Goal: Task Accomplishment & Management: Manage account settings

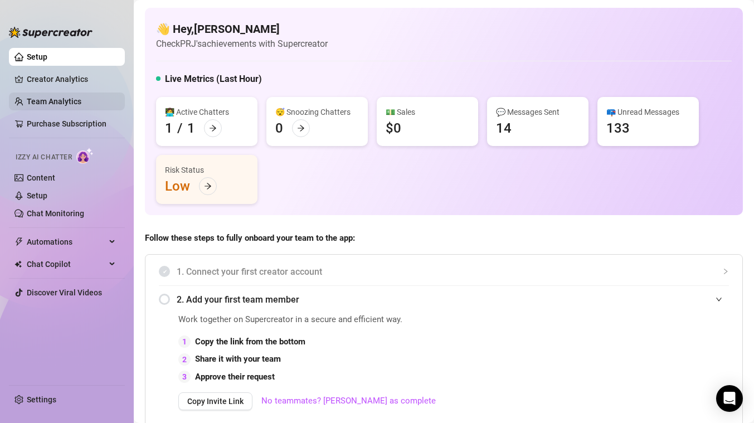
click at [45, 98] on link "Team Analytics" at bounding box center [54, 101] width 55 height 9
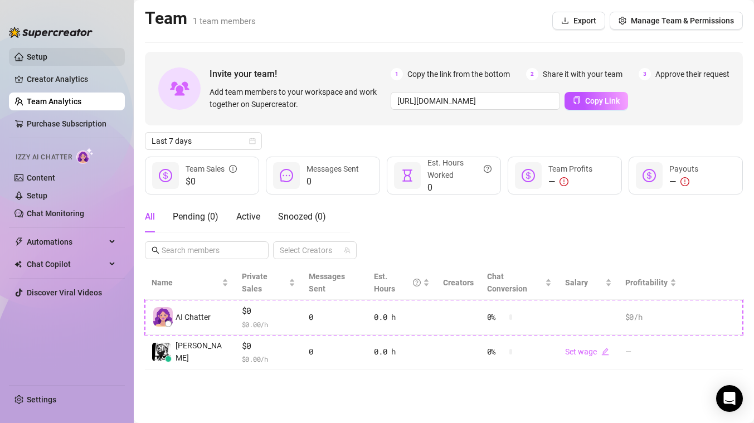
click at [40, 52] on link "Setup" at bounding box center [37, 56] width 21 height 9
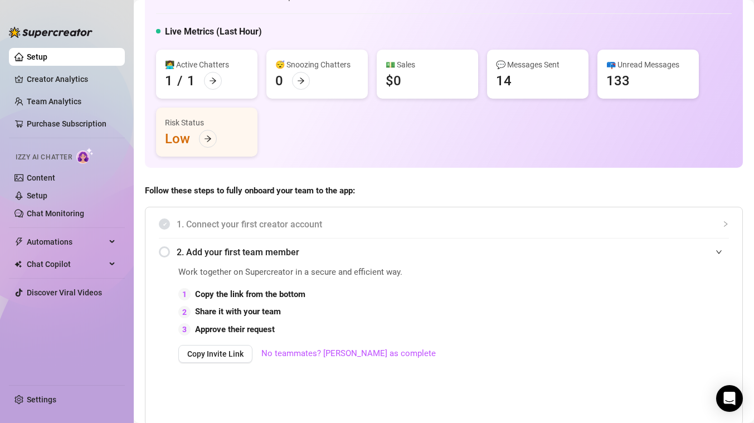
scroll to position [138, 0]
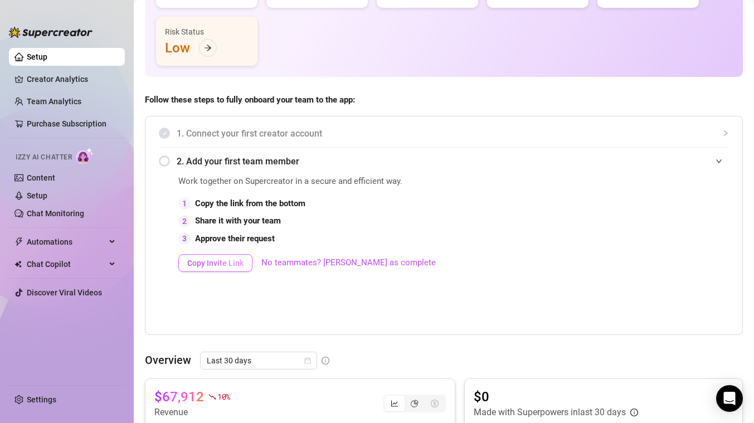
click at [212, 264] on span "Copy Invite Link" at bounding box center [215, 263] width 56 height 9
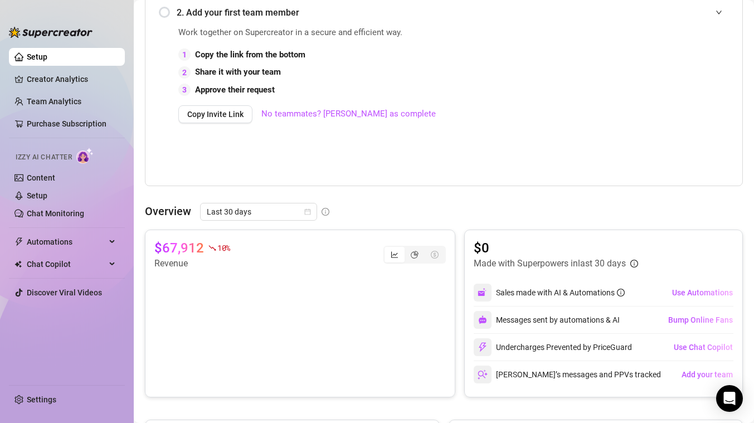
scroll to position [289, 0]
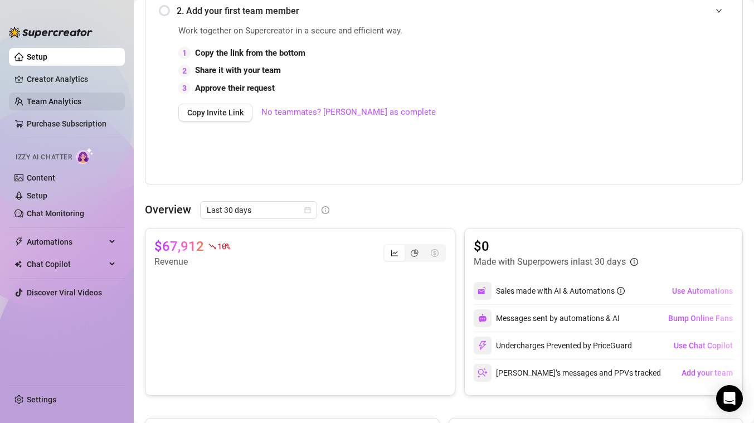
click at [54, 101] on link "Team Analytics" at bounding box center [54, 101] width 55 height 9
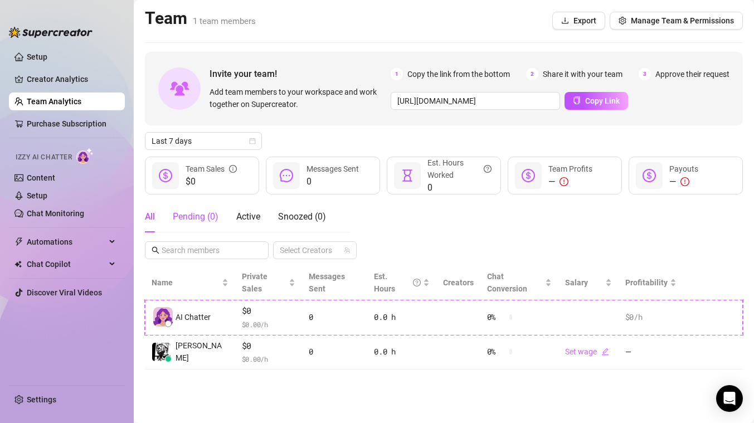
click at [205, 218] on div "Pending ( 0 )" at bounding box center [196, 216] width 46 height 13
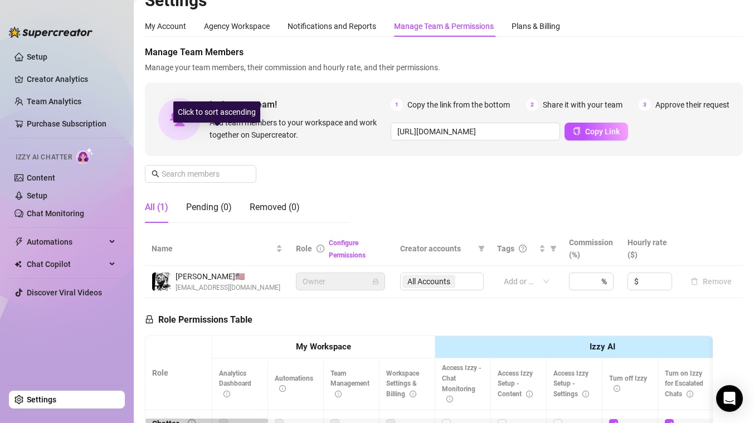
scroll to position [131, 0]
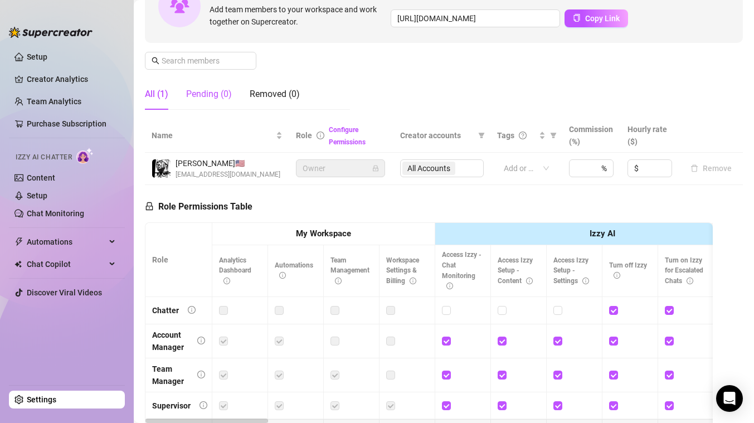
click at [217, 91] on div "Pending (0)" at bounding box center [209, 94] width 46 height 13
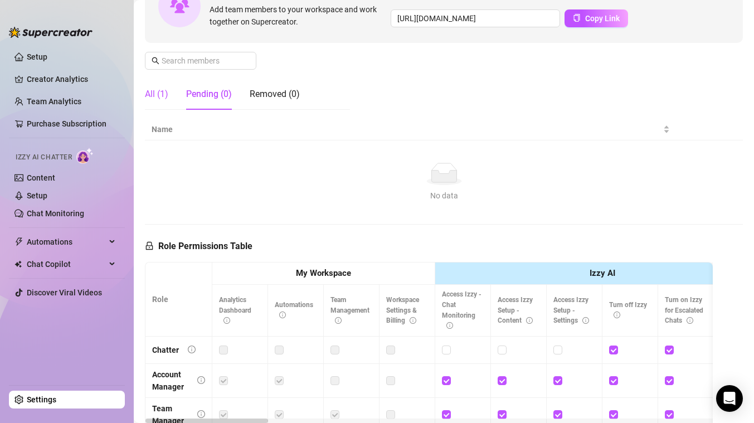
click at [160, 94] on div "All (1)" at bounding box center [156, 94] width 23 height 13
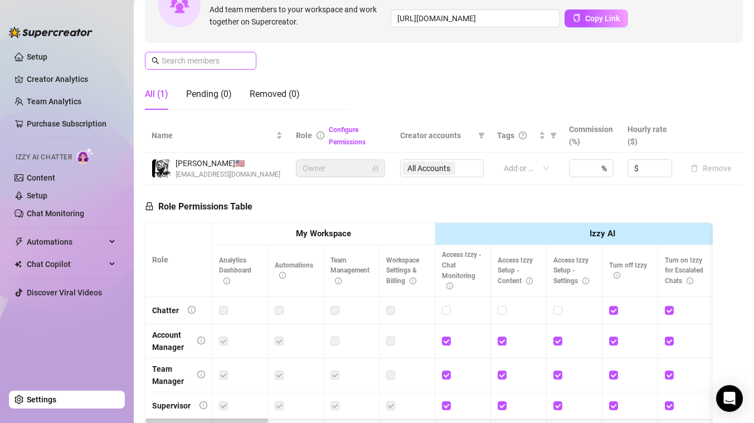
click at [198, 69] on span at bounding box center [200, 61] width 111 height 18
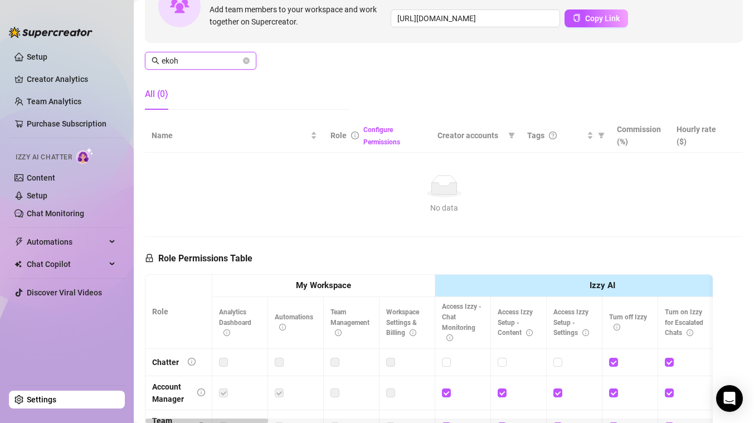
type input "ekoh"
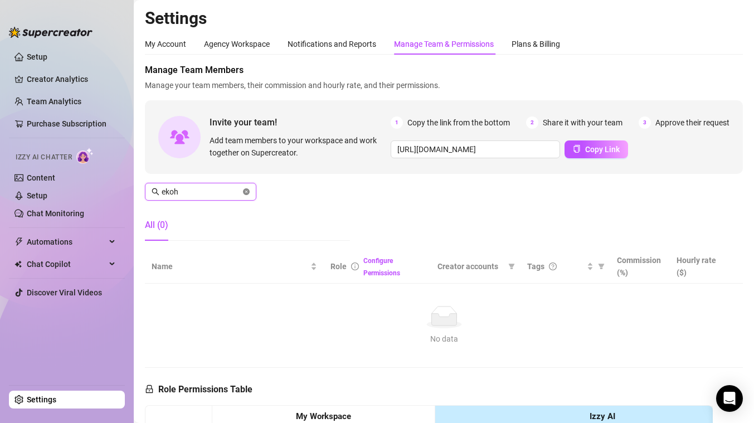
click at [248, 192] on icon "close-circle" at bounding box center [246, 191] width 7 height 7
